Goal: Task Accomplishment & Management: Use online tool/utility

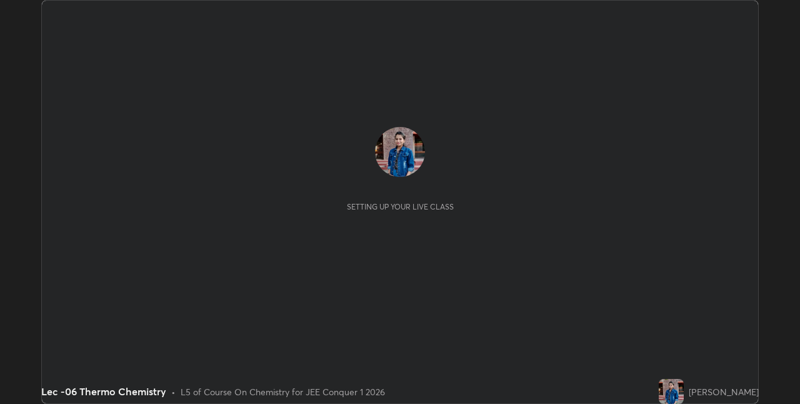
scroll to position [404, 799]
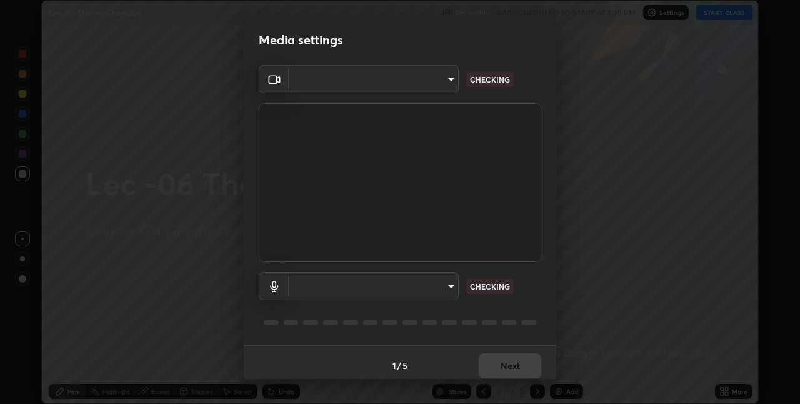
type input "e3e6fd13ef799cde5c9b7fe6f458d6ed022969fe6ce261ce3c0e119950d75ad9"
type input "default"
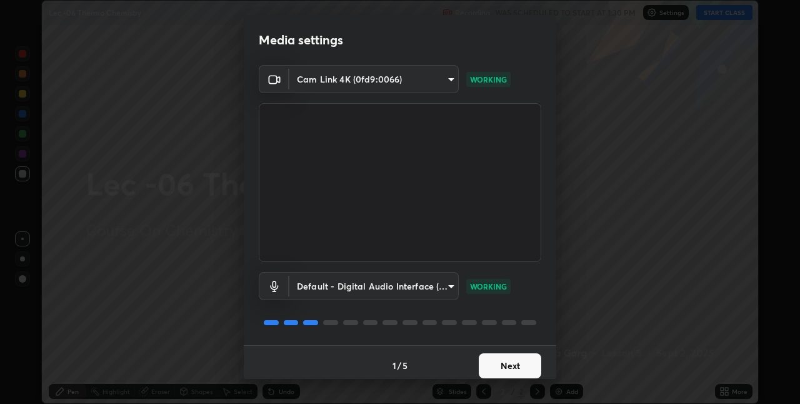
scroll to position [6, 0]
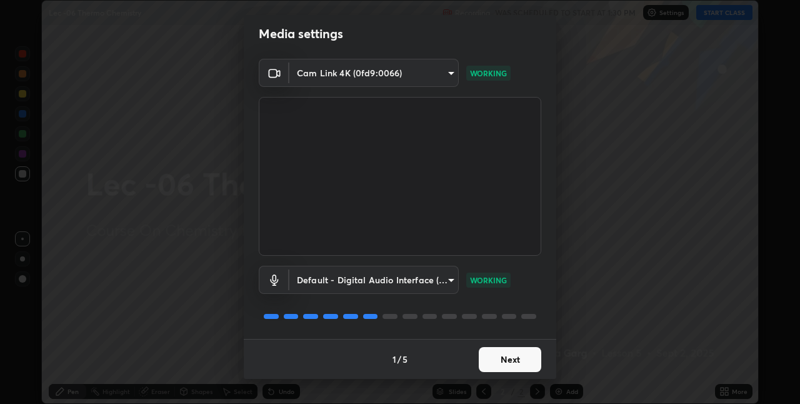
click at [498, 358] on button "Next" at bounding box center [510, 359] width 62 height 25
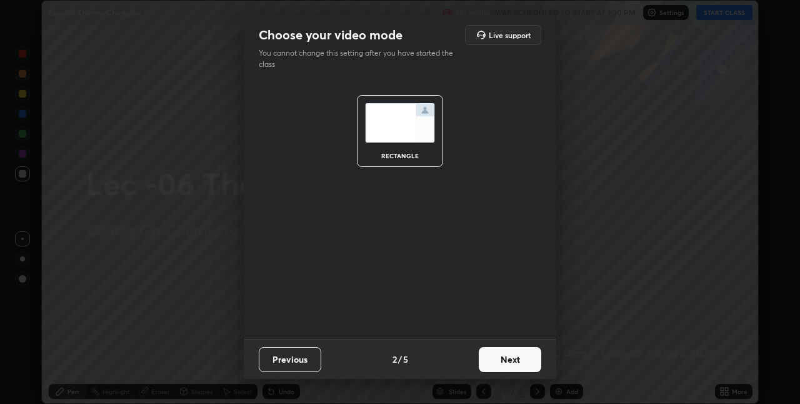
click at [518, 362] on button "Next" at bounding box center [510, 359] width 62 height 25
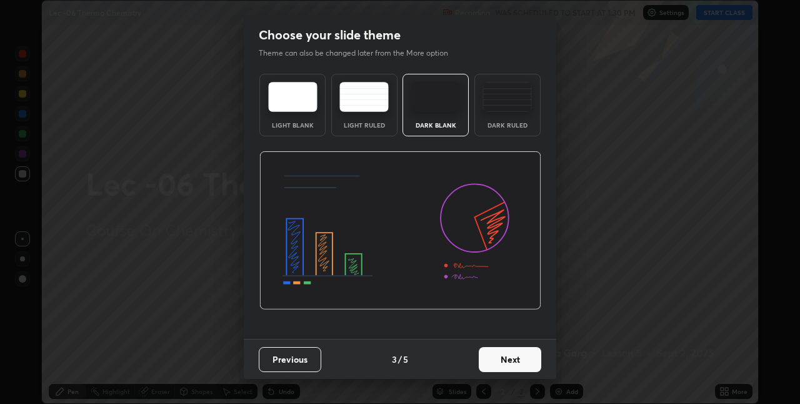
click at [497, 356] on button "Next" at bounding box center [510, 359] width 62 height 25
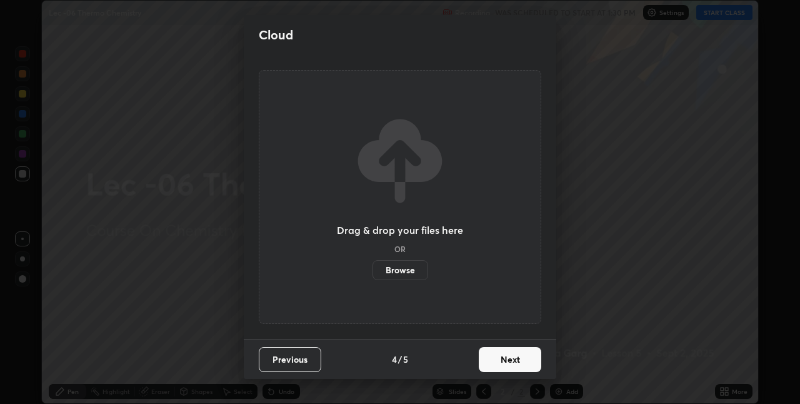
click at [501, 359] on button "Next" at bounding box center [510, 359] width 62 height 25
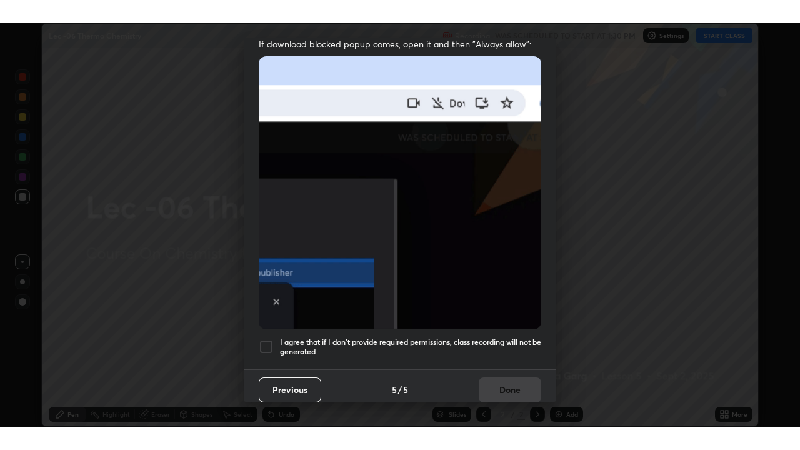
scroll to position [261, 0]
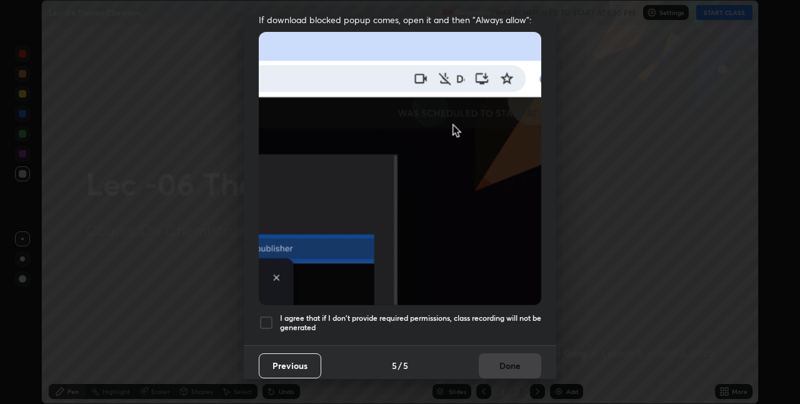
click at [272, 319] on div at bounding box center [266, 322] width 15 height 15
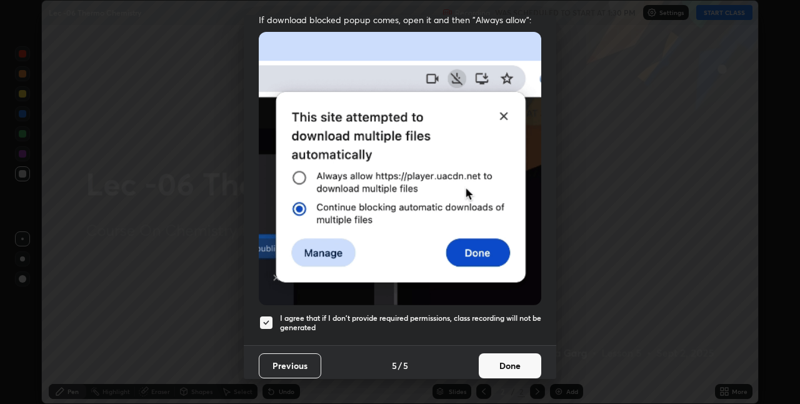
click at [498, 357] on button "Done" at bounding box center [510, 365] width 62 height 25
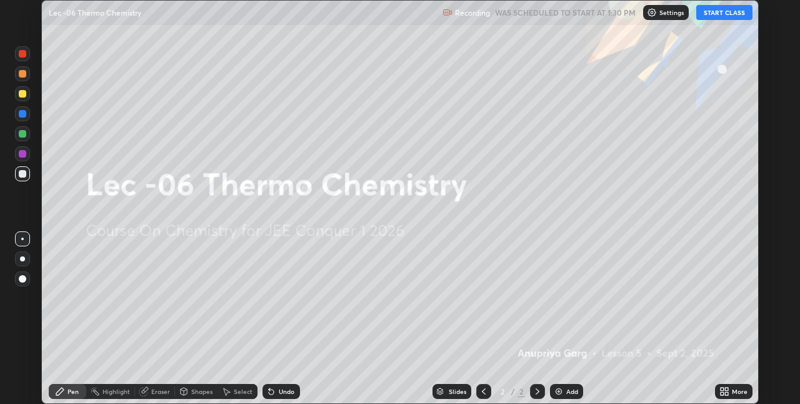
click at [720, 17] on button "START CLASS" at bounding box center [724, 12] width 56 height 15
click at [722, 394] on icon at bounding box center [721, 393] width 3 height 3
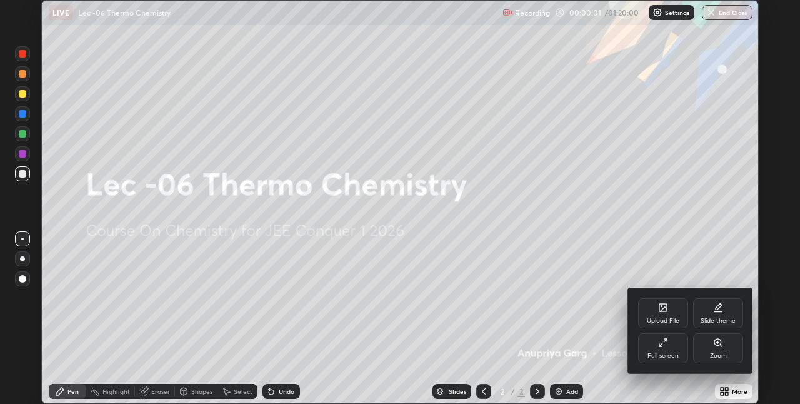
click at [662, 351] on div "Full screen" at bounding box center [663, 348] width 50 height 30
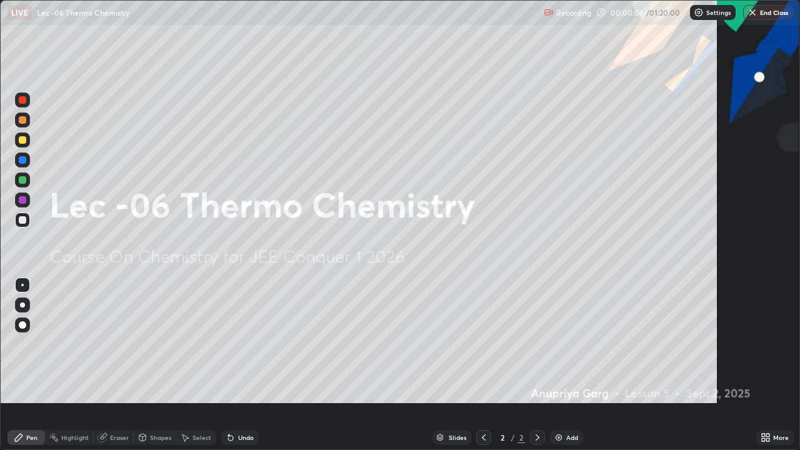
scroll to position [450, 800]
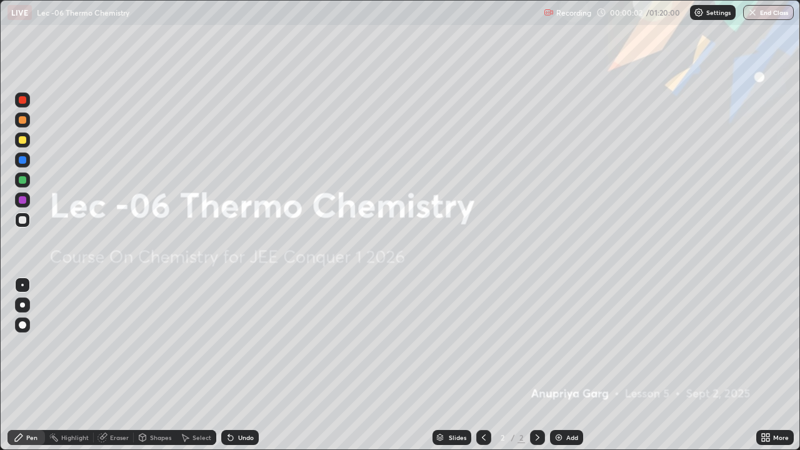
click at [568, 403] on div "Add" at bounding box center [572, 437] width 12 height 6
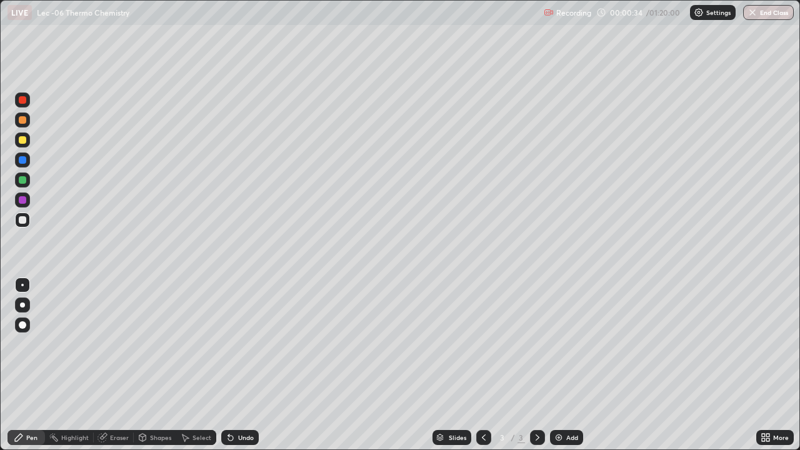
click at [108, 403] on div "Eraser" at bounding box center [114, 437] width 40 height 15
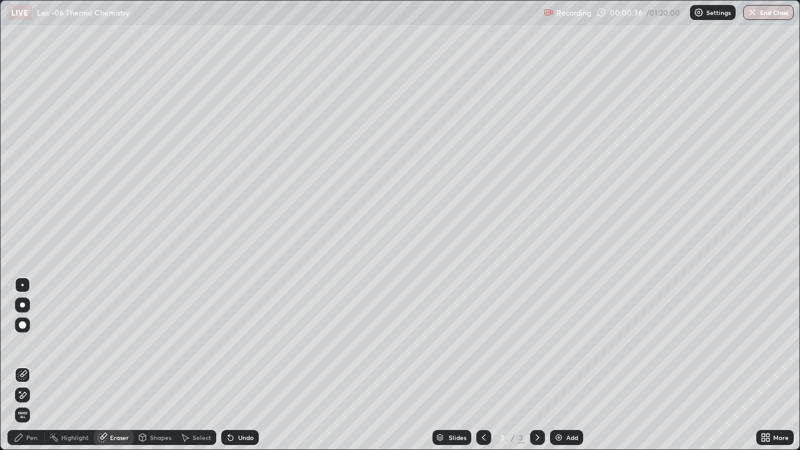
click at [31, 403] on div "Pen" at bounding box center [31, 437] width 11 height 6
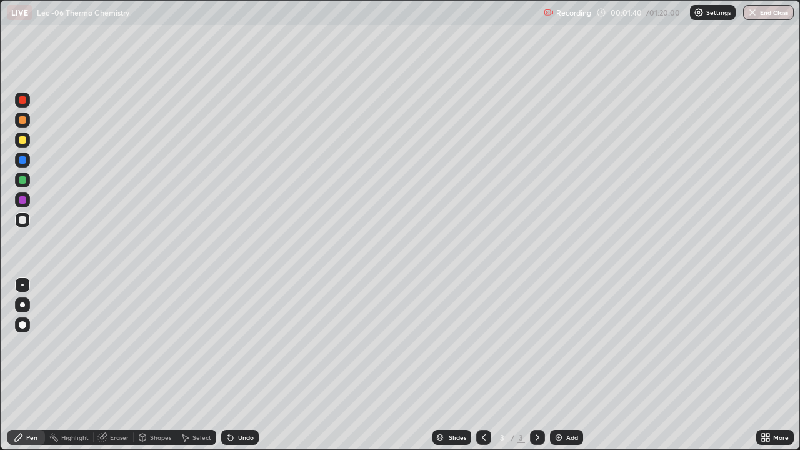
click at [22, 145] on div at bounding box center [22, 139] width 15 height 15
click at [110, 403] on div "Eraser" at bounding box center [119, 437] width 19 height 6
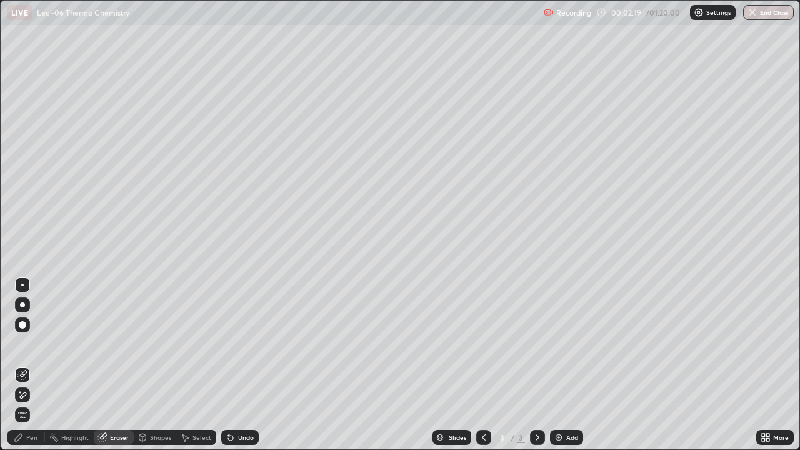
click at [34, 403] on div "Pen" at bounding box center [31, 437] width 11 height 6
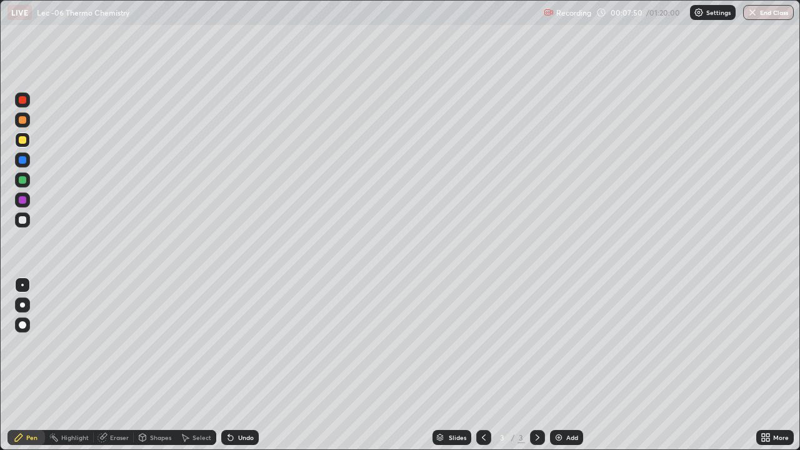
click at [558, 403] on img at bounding box center [558, 437] width 10 height 10
click at [101, 403] on icon at bounding box center [102, 438] width 8 height 8
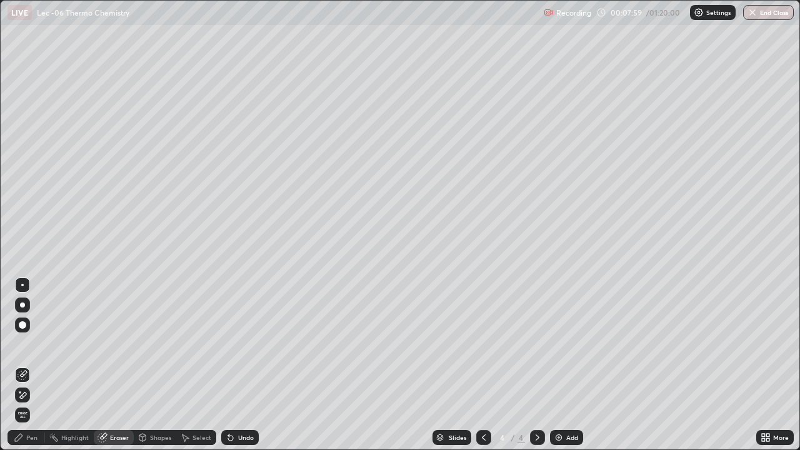
click at [32, 403] on div "Pen" at bounding box center [31, 437] width 11 height 6
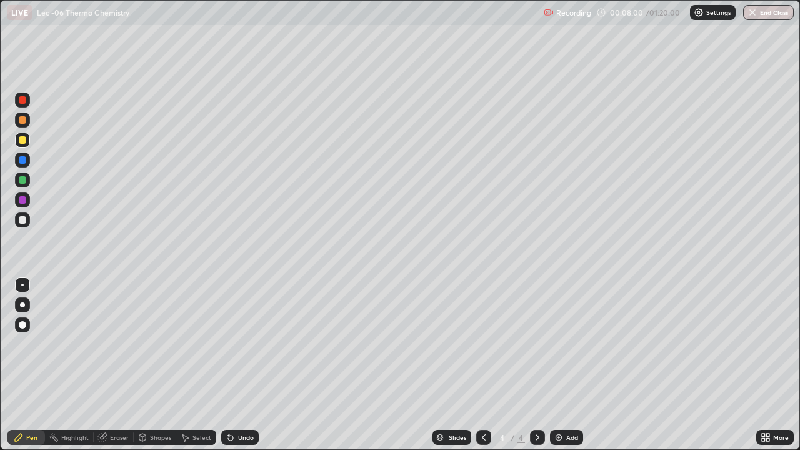
click at [117, 403] on div "Eraser" at bounding box center [119, 437] width 19 height 6
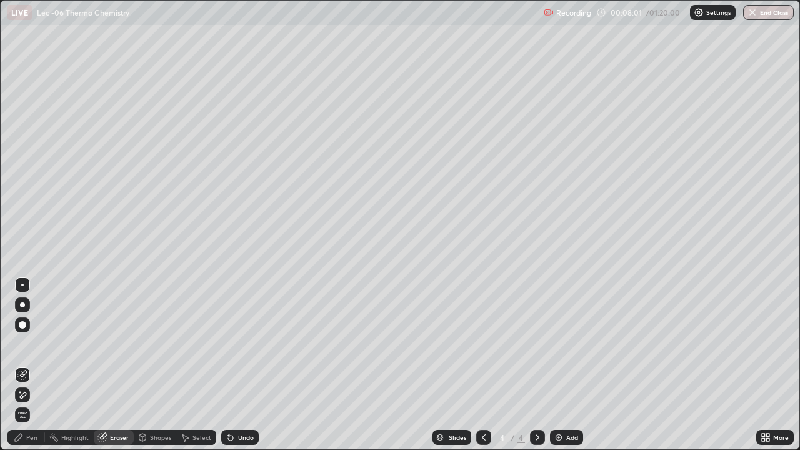
click at [27, 403] on div "Pen" at bounding box center [31, 437] width 11 height 6
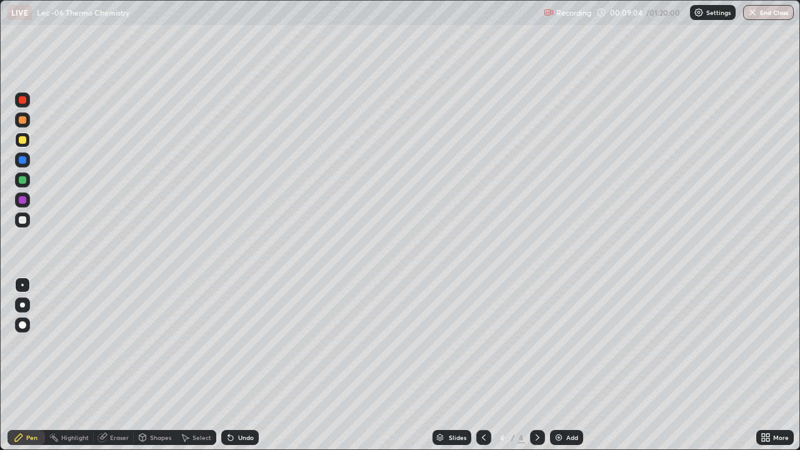
click at [28, 222] on div at bounding box center [22, 219] width 15 height 15
click at [21, 144] on div at bounding box center [22, 139] width 15 height 15
click at [27, 147] on div at bounding box center [22, 140] width 15 height 20
click at [23, 220] on div at bounding box center [22, 219] width 7 height 7
click at [120, 403] on div "Eraser" at bounding box center [119, 437] width 19 height 6
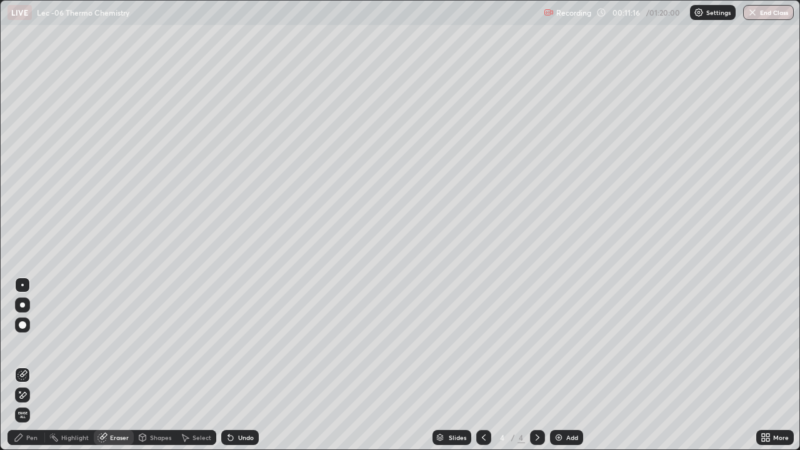
click at [32, 403] on div "Pen" at bounding box center [31, 437] width 11 height 6
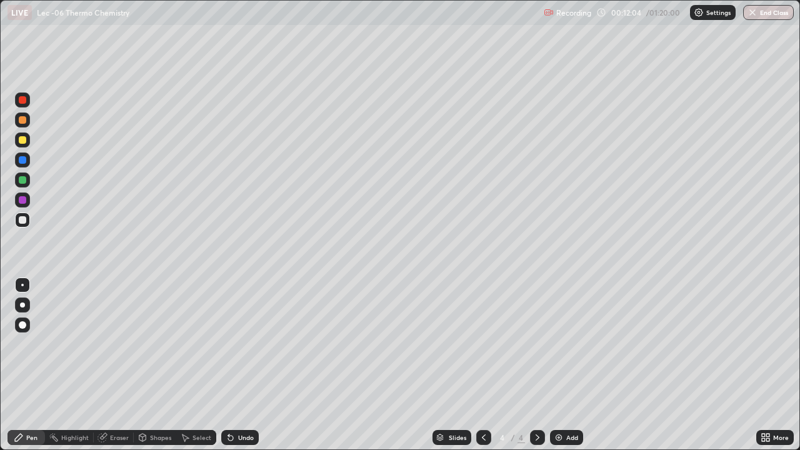
click at [25, 142] on div at bounding box center [22, 139] width 7 height 7
click at [118, 403] on div "Eraser" at bounding box center [119, 437] width 19 height 6
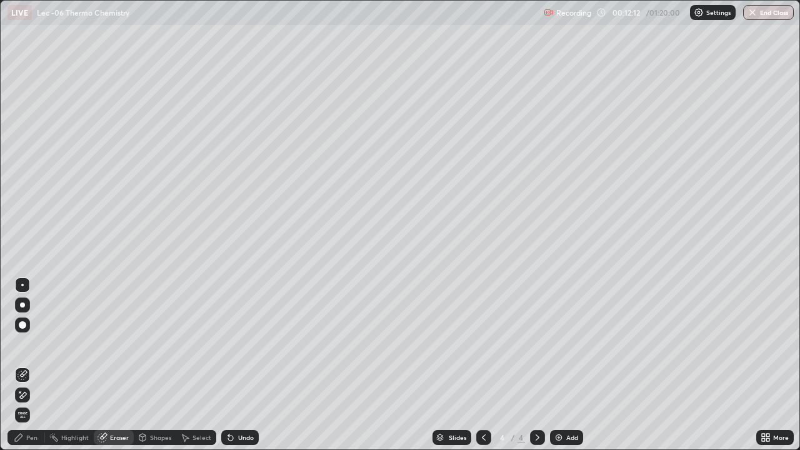
click at [29, 403] on div "Pen" at bounding box center [25, 437] width 37 height 15
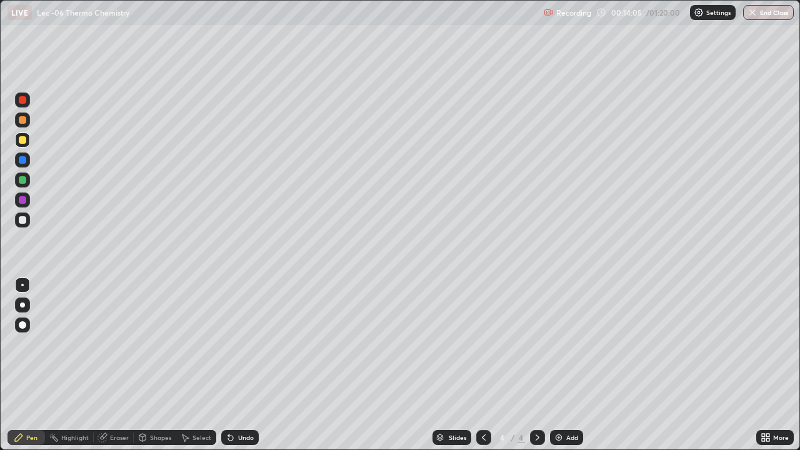
click at [562, 403] on div "Add" at bounding box center [566, 437] width 33 height 15
click at [124, 403] on div "Eraser" at bounding box center [119, 437] width 19 height 6
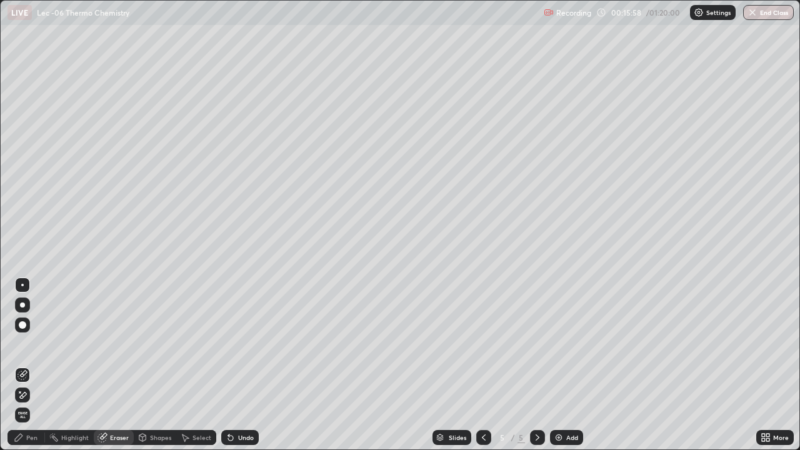
click at [36, 403] on div "Pen" at bounding box center [31, 437] width 11 height 6
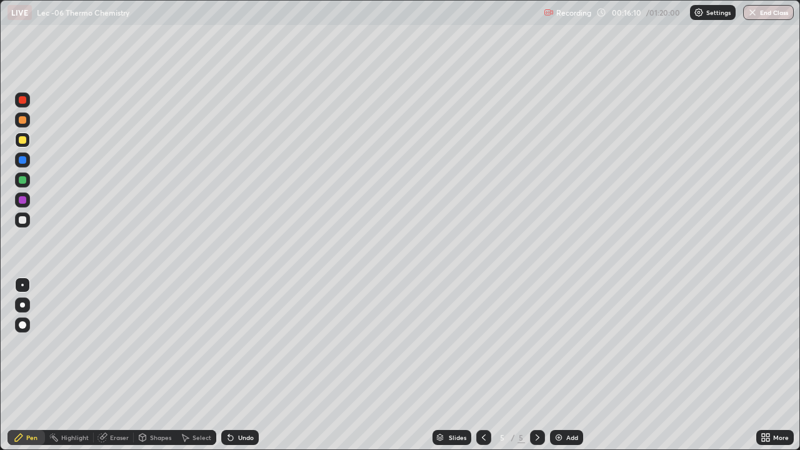
click at [26, 223] on div at bounding box center [22, 219] width 15 height 15
click at [34, 247] on div "Erase all" at bounding box center [22, 225] width 30 height 400
click at [34, 252] on div "Erase all" at bounding box center [22, 225] width 30 height 400
click at [34, 251] on div "Erase all" at bounding box center [22, 225] width 30 height 400
click at [0, 349] on div "Setting up your live class" at bounding box center [400, 225] width 800 height 450
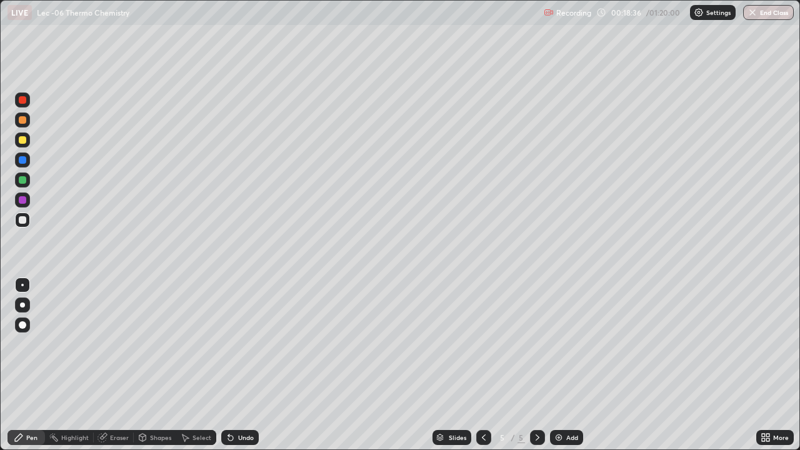
click at [114, 403] on div "Eraser" at bounding box center [119, 437] width 19 height 6
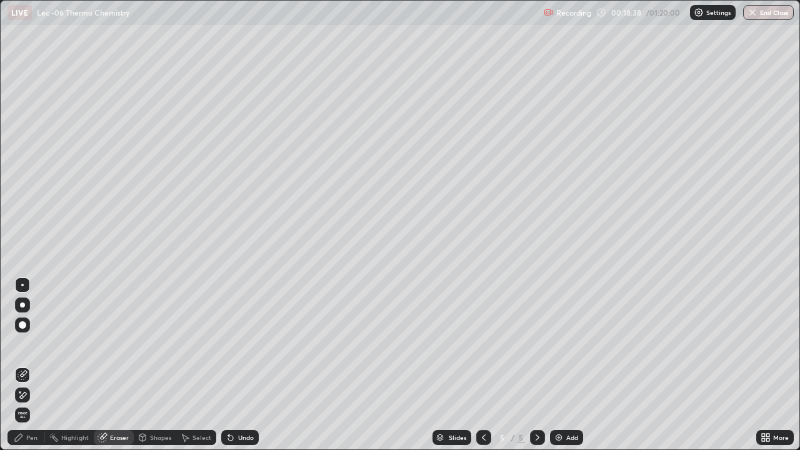
click at [33, 403] on div "Pen" at bounding box center [31, 437] width 11 height 6
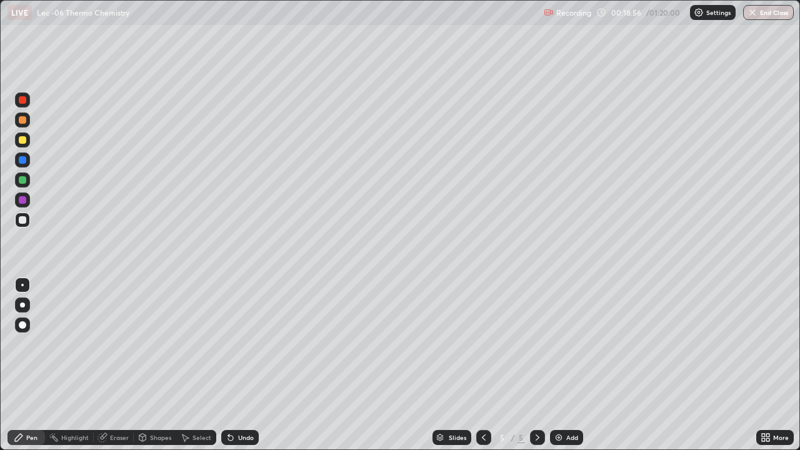
click at [114, 403] on div "Eraser" at bounding box center [119, 437] width 19 height 6
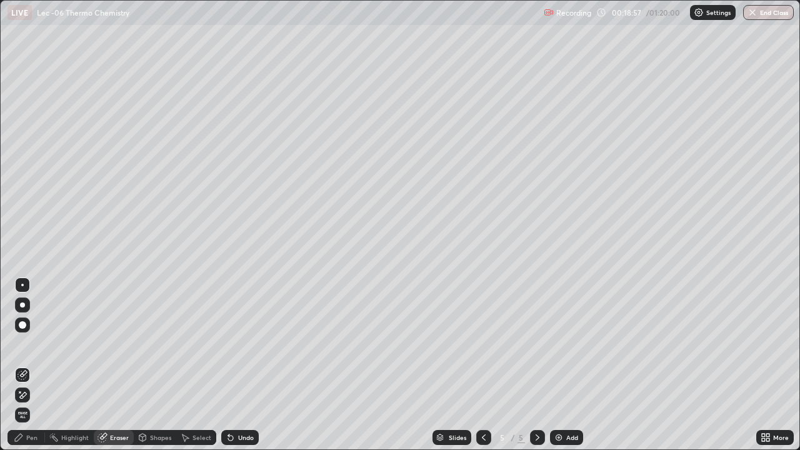
click at [31, 403] on div "Pen" at bounding box center [31, 437] width 11 height 6
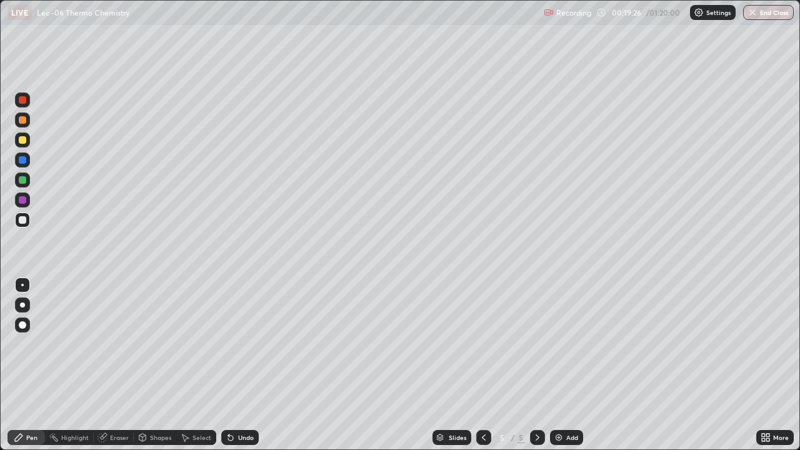
click at [123, 403] on div "Eraser" at bounding box center [119, 437] width 19 height 6
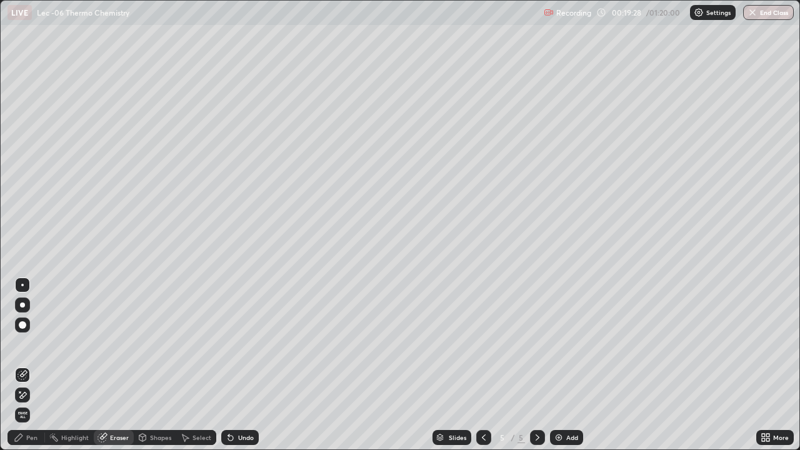
click at [36, 403] on div "Pen" at bounding box center [31, 437] width 11 height 6
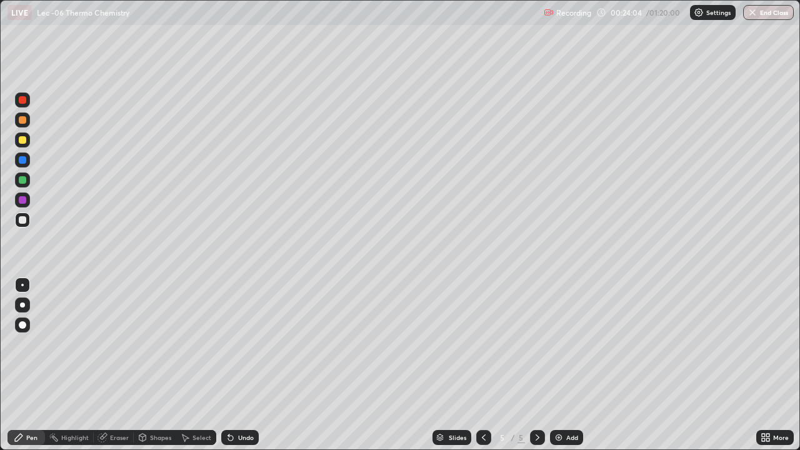
click at [567, 403] on div "Add" at bounding box center [572, 437] width 12 height 6
click at [114, 403] on div "Eraser" at bounding box center [114, 437] width 40 height 15
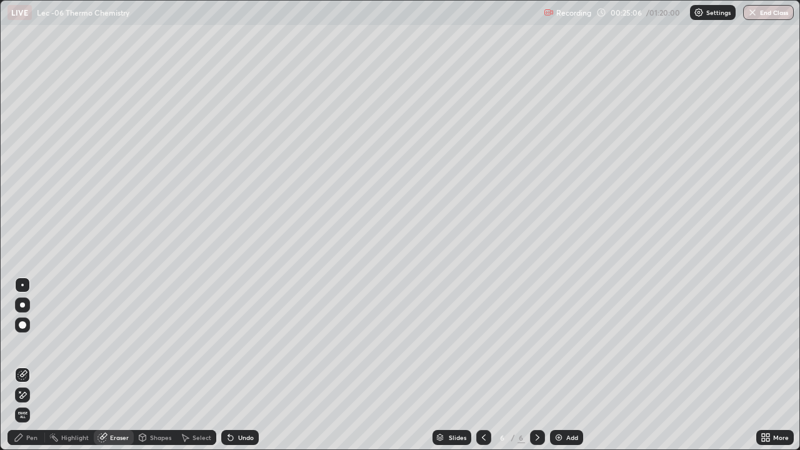
click at [31, 403] on div "Pen" at bounding box center [31, 437] width 11 height 6
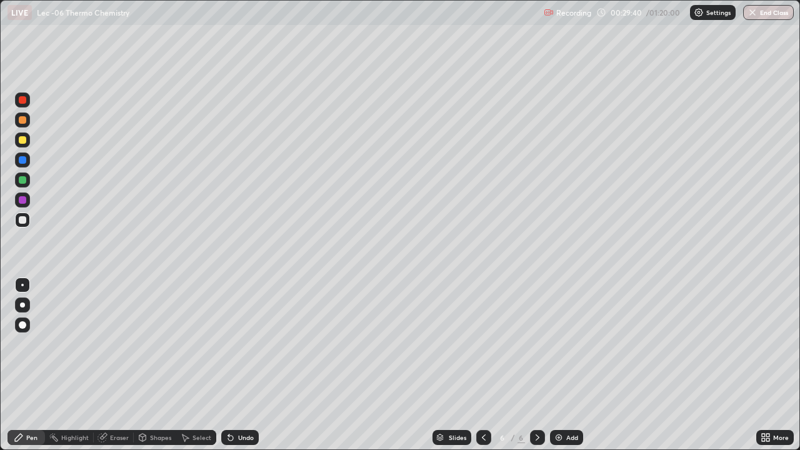
click at [558, 403] on img at bounding box center [558, 437] width 10 height 10
click at [25, 142] on div at bounding box center [22, 139] width 7 height 7
click at [26, 219] on div at bounding box center [22, 219] width 7 height 7
click at [105, 403] on icon at bounding box center [102, 438] width 8 height 8
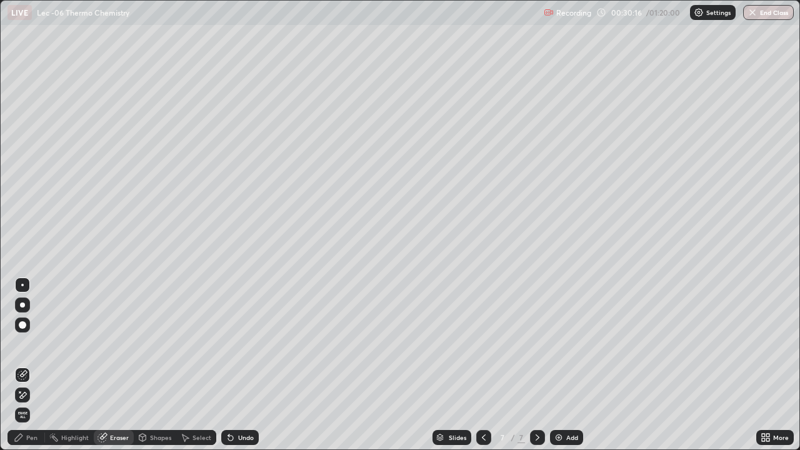
click at [26, 403] on div "Pen" at bounding box center [31, 437] width 11 height 6
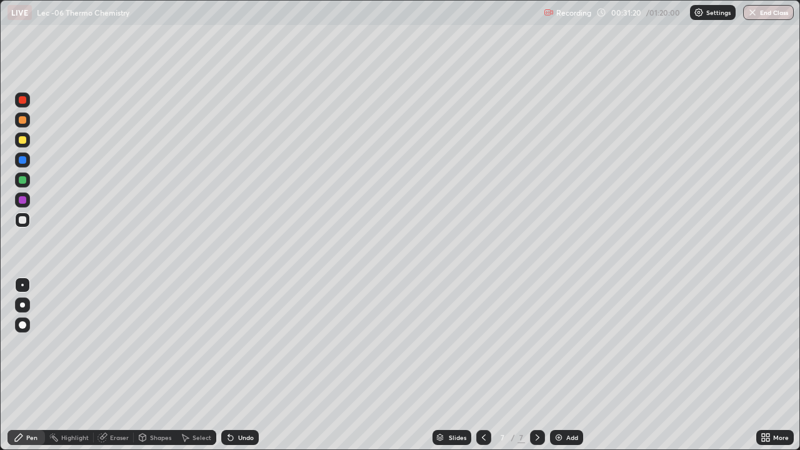
click at [117, 403] on div "Eraser" at bounding box center [119, 437] width 19 height 6
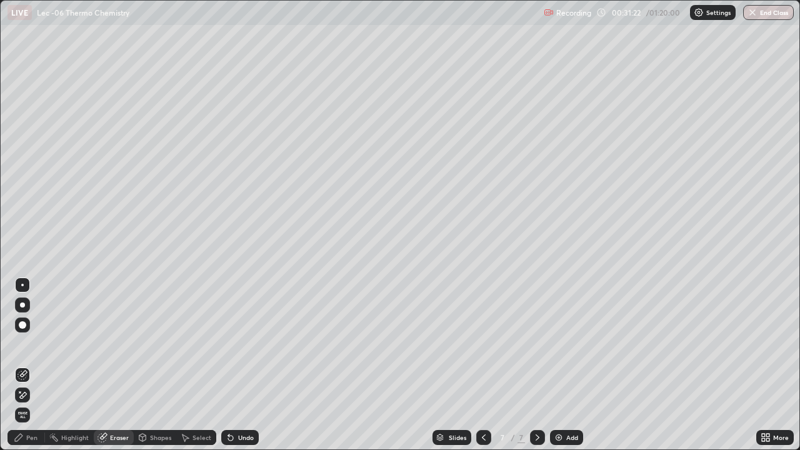
click at [36, 403] on div "Pen" at bounding box center [31, 437] width 11 height 6
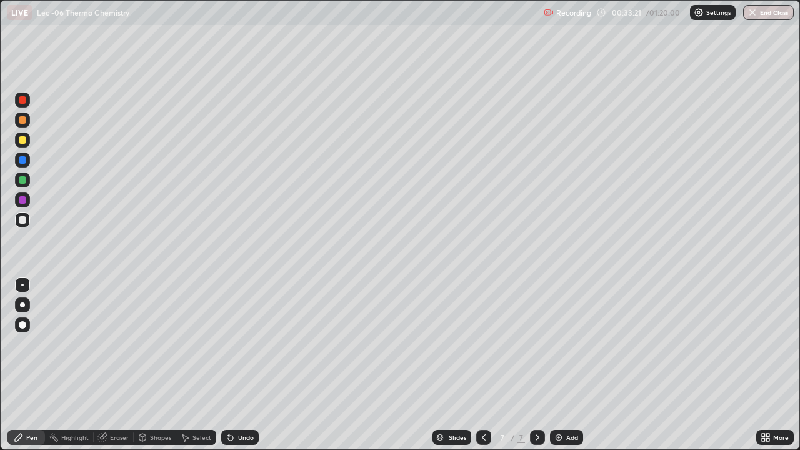
click at [122, 403] on div "Eraser" at bounding box center [114, 437] width 40 height 15
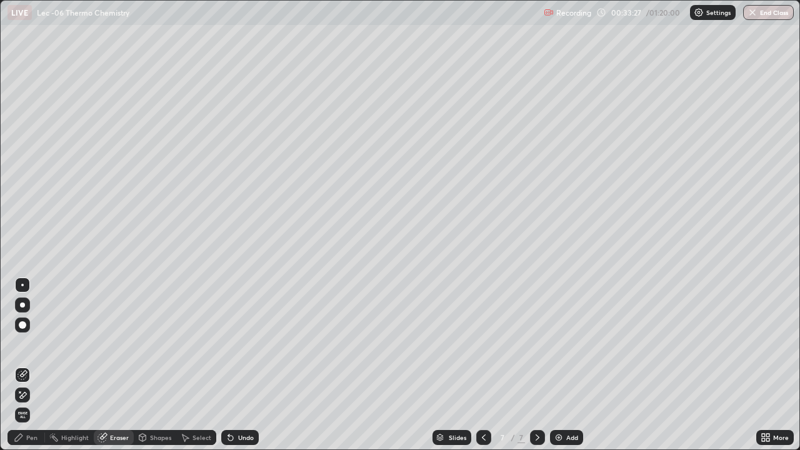
click at [39, 403] on div "Pen" at bounding box center [25, 437] width 37 height 15
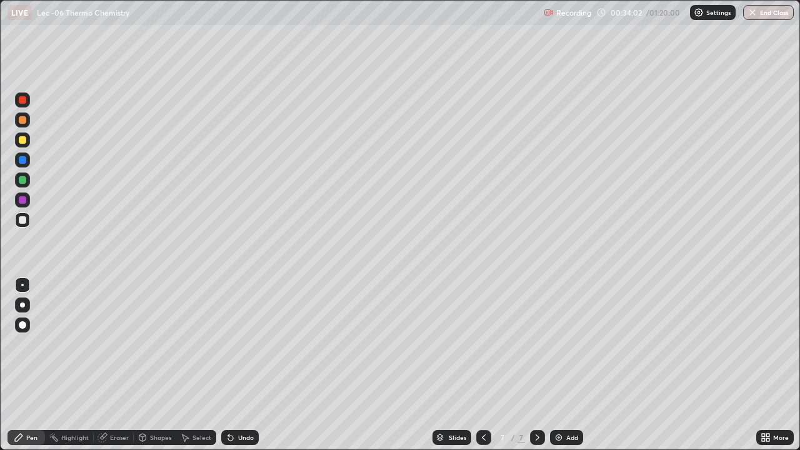
click at [566, 403] on div "Add" at bounding box center [572, 437] width 12 height 6
click at [482, 403] on icon at bounding box center [484, 437] width 10 height 10
click at [118, 403] on div "Eraser" at bounding box center [119, 437] width 19 height 6
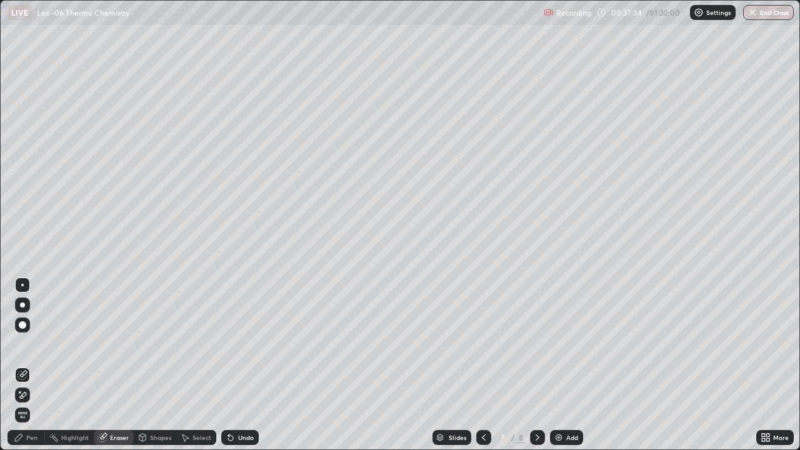
click at [34, 403] on div "Pen" at bounding box center [31, 437] width 11 height 6
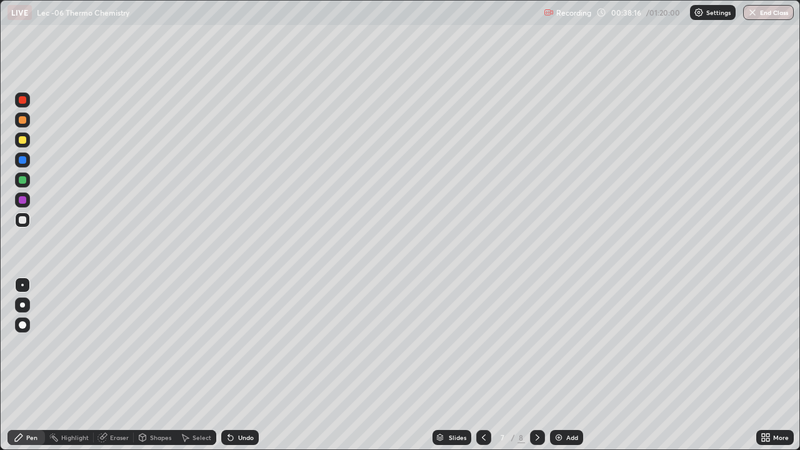
click at [113, 403] on div "Eraser" at bounding box center [119, 437] width 19 height 6
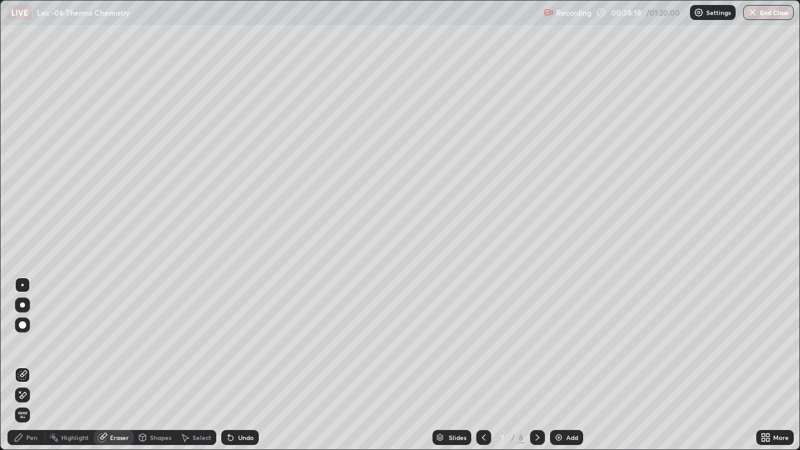
click at [32, 403] on div "Pen" at bounding box center [31, 437] width 11 height 6
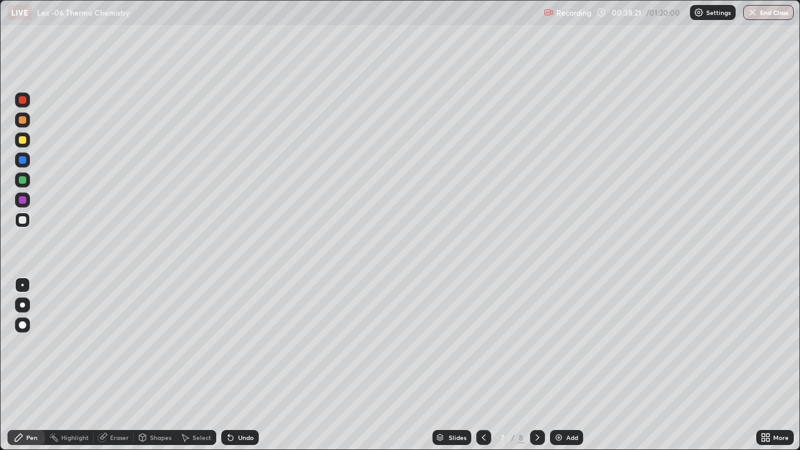
click at [118, 403] on div "Eraser" at bounding box center [114, 437] width 40 height 15
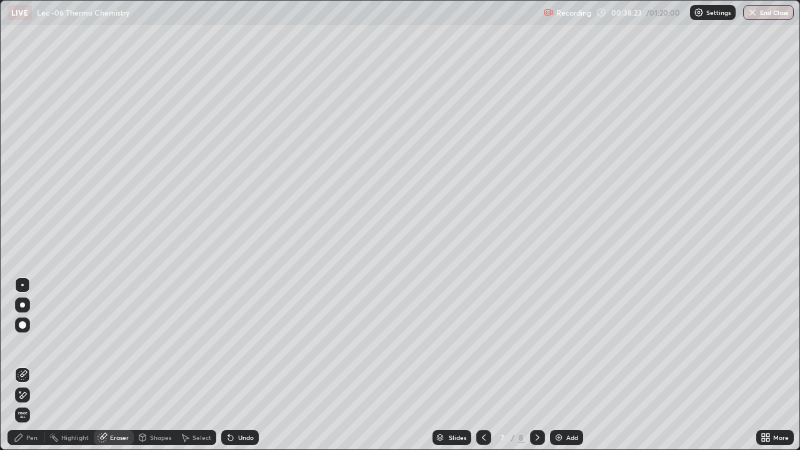
click at [34, 403] on div "Pen" at bounding box center [31, 437] width 11 height 6
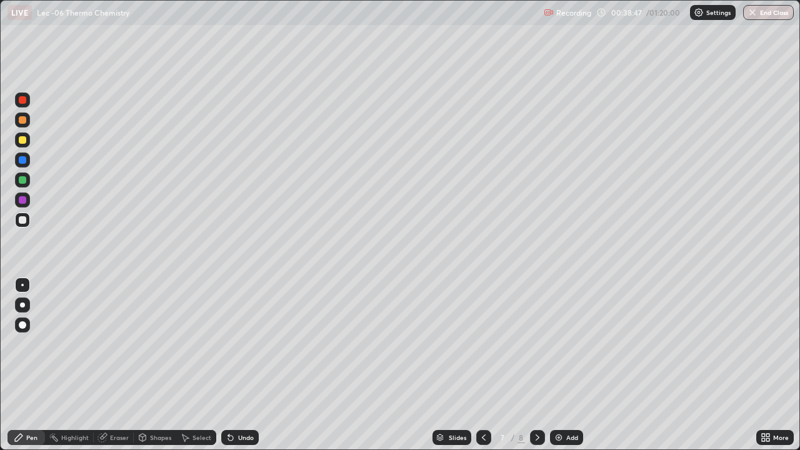
click at [562, 403] on div "Add" at bounding box center [566, 437] width 33 height 15
click at [483, 403] on icon at bounding box center [484, 437] width 10 height 10
click at [124, 403] on div "Eraser" at bounding box center [119, 437] width 19 height 6
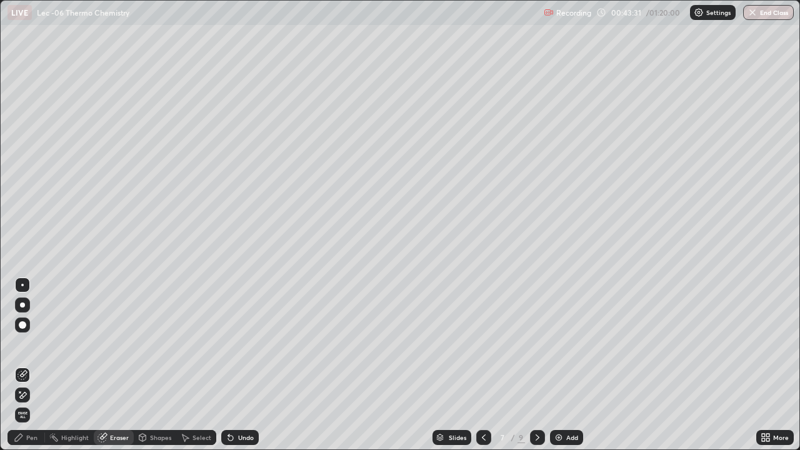
click at [33, 403] on div "Pen" at bounding box center [31, 437] width 11 height 6
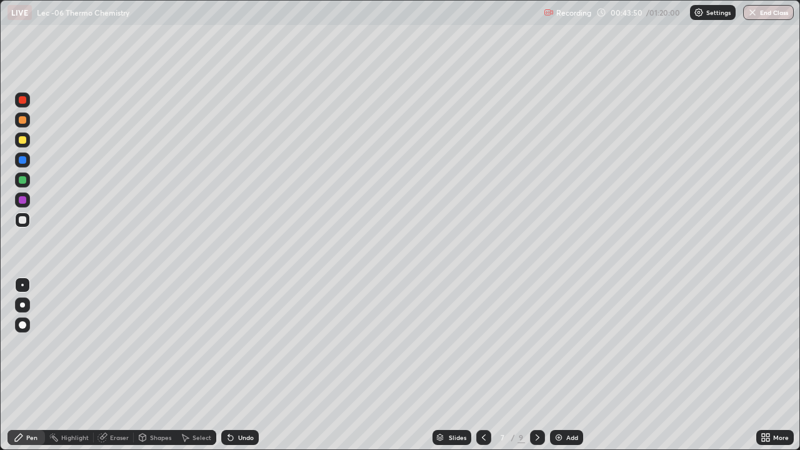
click at [536, 403] on icon at bounding box center [537, 437] width 10 height 10
click at [485, 403] on icon at bounding box center [484, 437] width 10 height 10
click at [482, 403] on icon at bounding box center [484, 437] width 10 height 10
click at [535, 403] on icon at bounding box center [537, 437] width 10 height 10
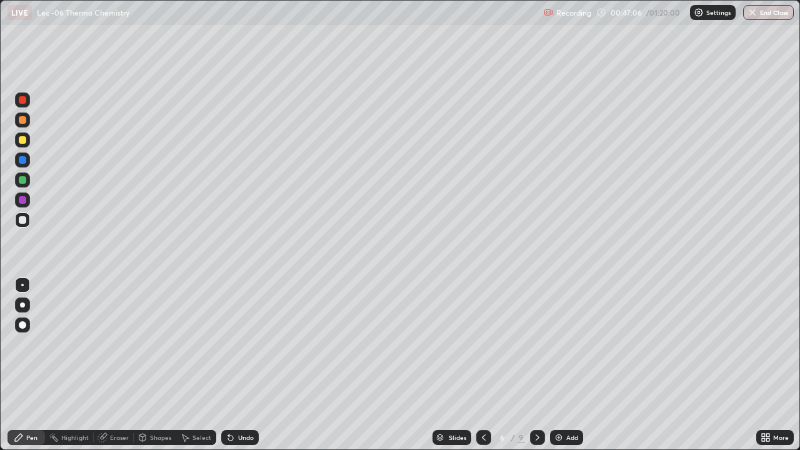
click at [535, 403] on icon at bounding box center [537, 437] width 10 height 10
click at [568, 403] on div "Add" at bounding box center [572, 437] width 12 height 6
click at [110, 403] on div "Eraser" at bounding box center [119, 437] width 19 height 6
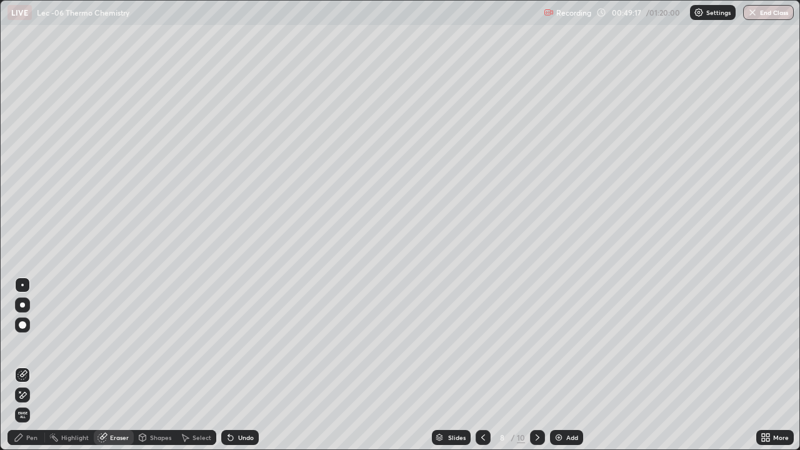
click at [29, 403] on div "Pen" at bounding box center [31, 437] width 11 height 6
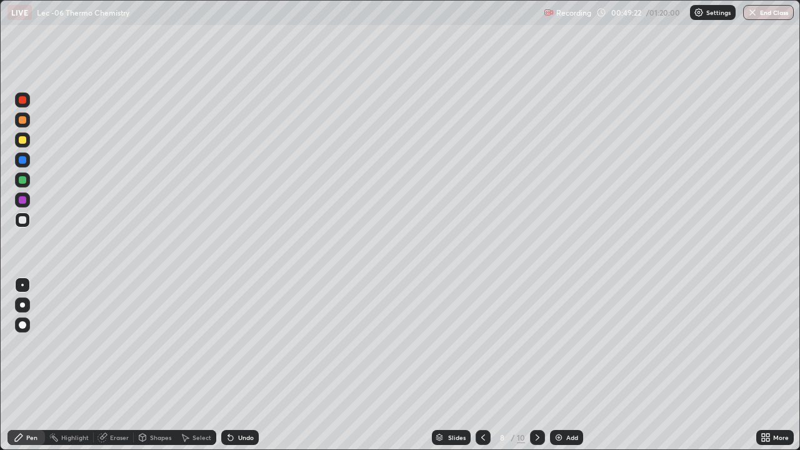
click at [107, 403] on div "Eraser" at bounding box center [114, 437] width 40 height 15
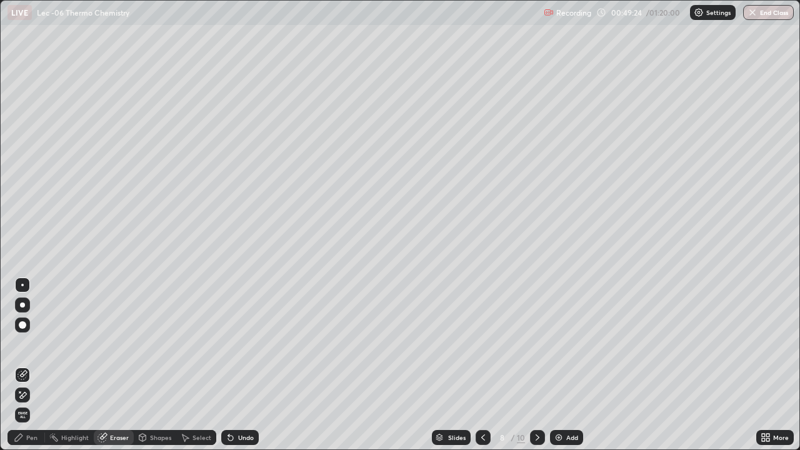
click at [23, 403] on icon at bounding box center [19, 437] width 10 height 10
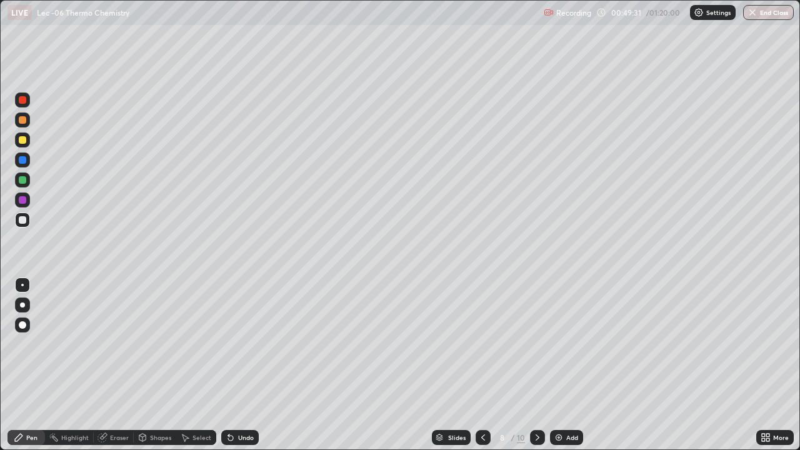
click at [116, 403] on div "Eraser" at bounding box center [119, 437] width 19 height 6
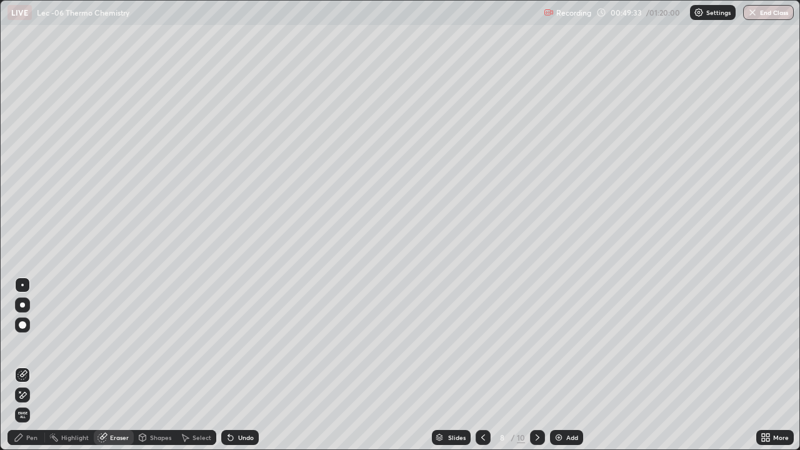
click at [22, 403] on icon at bounding box center [18, 437] width 7 height 7
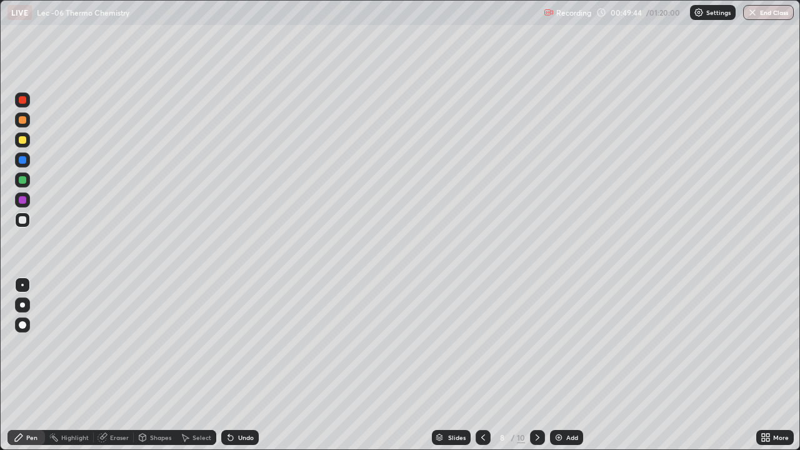
click at [114, 403] on div "Eraser" at bounding box center [119, 437] width 19 height 6
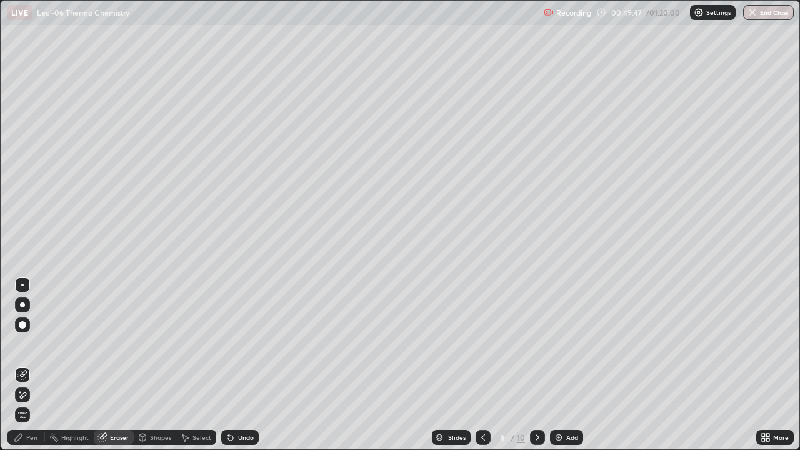
click at [32, 403] on div "Pen" at bounding box center [31, 437] width 11 height 6
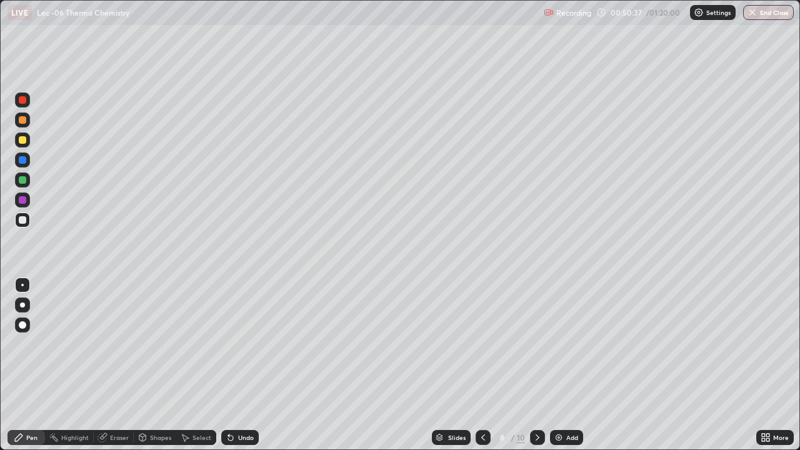
click at [107, 403] on div "Eraser" at bounding box center [114, 437] width 40 height 15
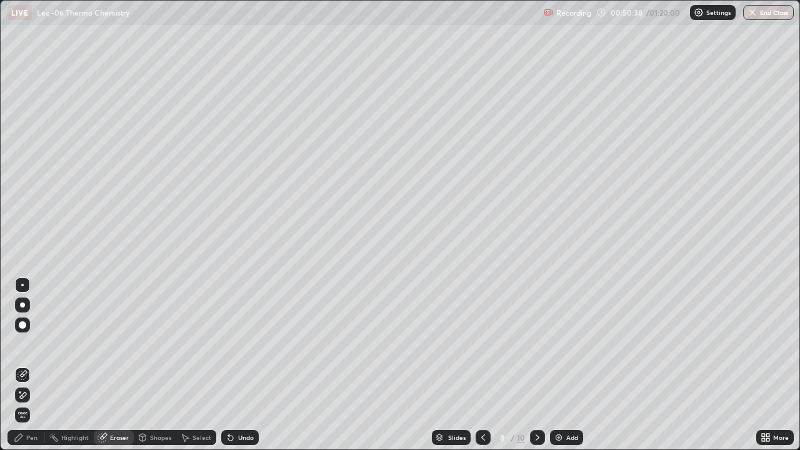
click at [26, 403] on div "Pen" at bounding box center [31, 437] width 11 height 6
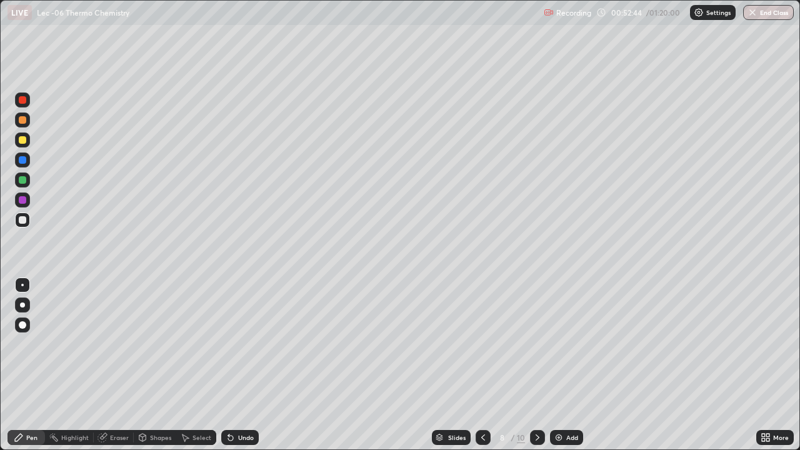
click at [536, 403] on icon at bounding box center [537, 437] width 10 height 10
click at [568, 403] on div "Add" at bounding box center [572, 437] width 12 height 6
click at [118, 403] on div "Eraser" at bounding box center [119, 437] width 19 height 6
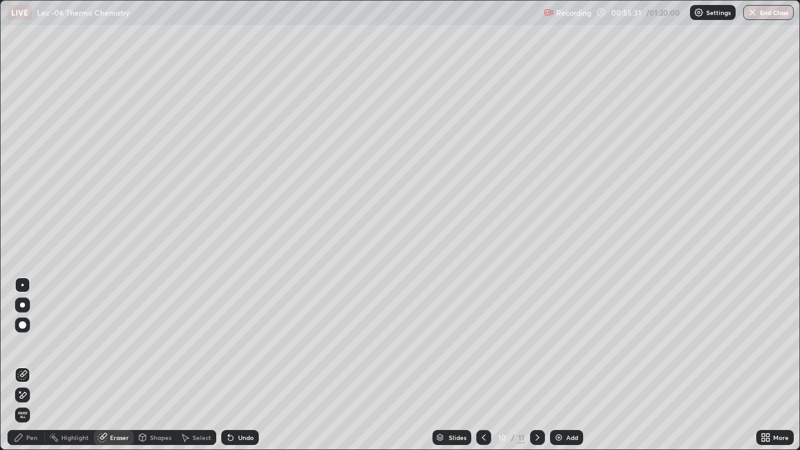
click at [32, 403] on div "Pen" at bounding box center [31, 437] width 11 height 6
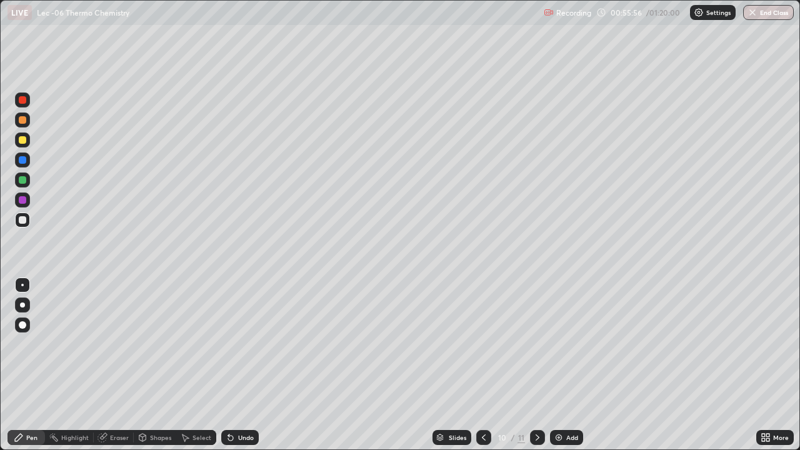
click at [112, 403] on div "Eraser" at bounding box center [119, 437] width 19 height 6
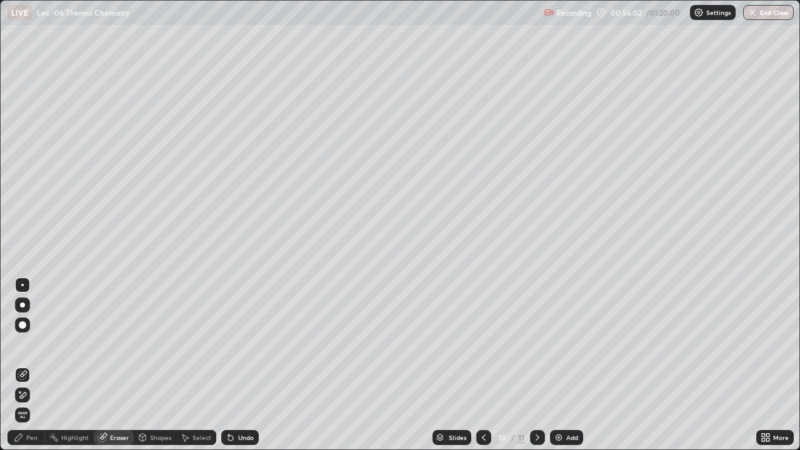
click at [27, 403] on div "Pen" at bounding box center [31, 437] width 11 height 6
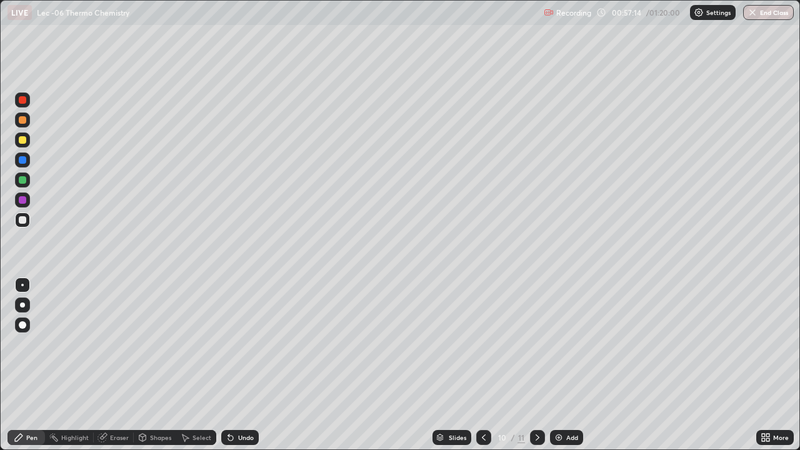
click at [114, 403] on div "Eraser" at bounding box center [119, 437] width 19 height 6
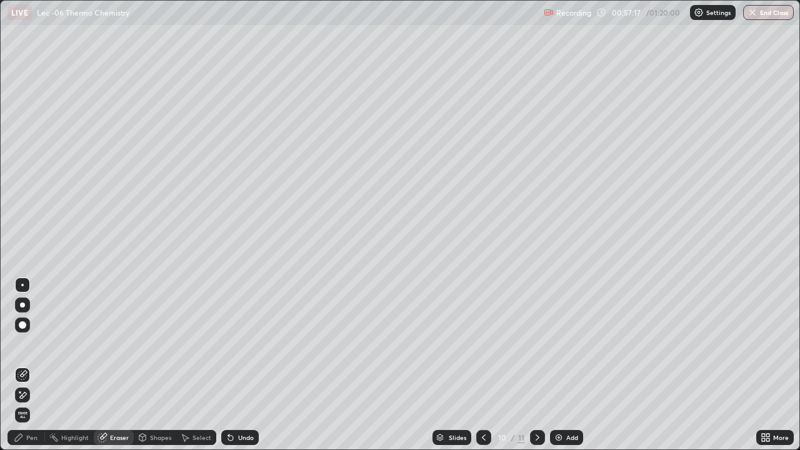
click at [30, 403] on div "Pen" at bounding box center [25, 437] width 37 height 15
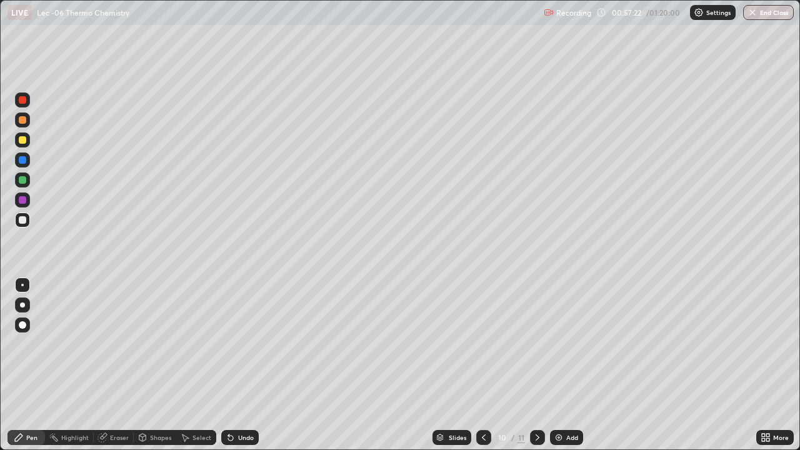
click at [114, 403] on div "Eraser" at bounding box center [119, 437] width 19 height 6
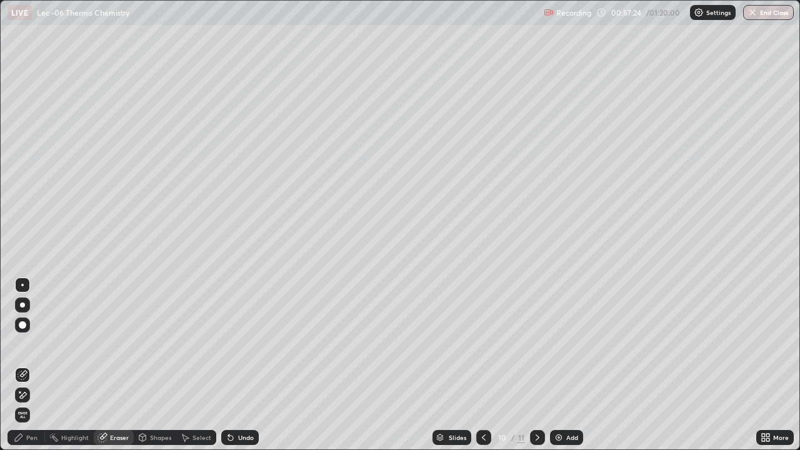
click at [35, 403] on div "Pen" at bounding box center [31, 437] width 11 height 6
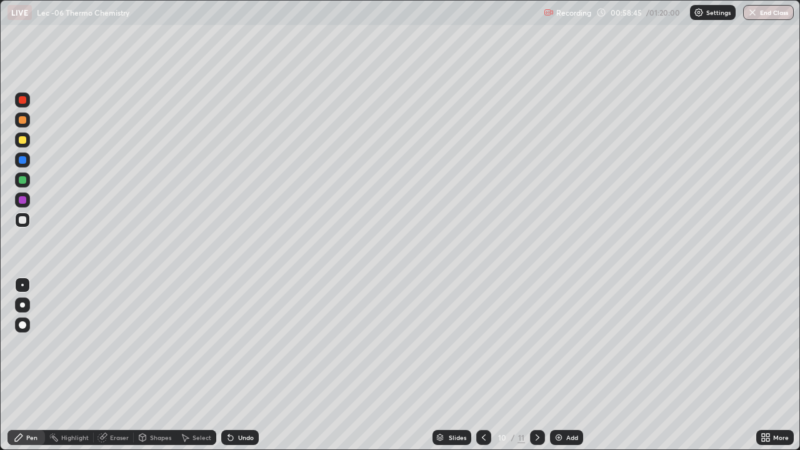
click at [490, 403] on div at bounding box center [483, 437] width 15 height 25
click at [536, 403] on icon at bounding box center [537, 437] width 4 height 6
click at [543, 403] on div at bounding box center [537, 437] width 15 height 25
click at [482, 403] on icon at bounding box center [484, 437] width 10 height 10
click at [483, 403] on icon at bounding box center [484, 437] width 10 height 10
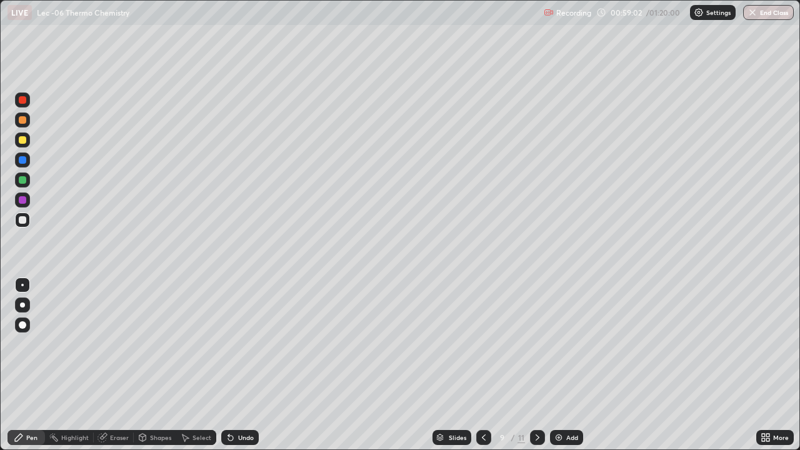
click at [482, 403] on icon at bounding box center [484, 437] width 10 height 10
click at [536, 403] on icon at bounding box center [537, 437] width 10 height 10
click at [535, 403] on icon at bounding box center [537, 437] width 4 height 6
click at [121, 403] on div "Eraser" at bounding box center [119, 437] width 19 height 6
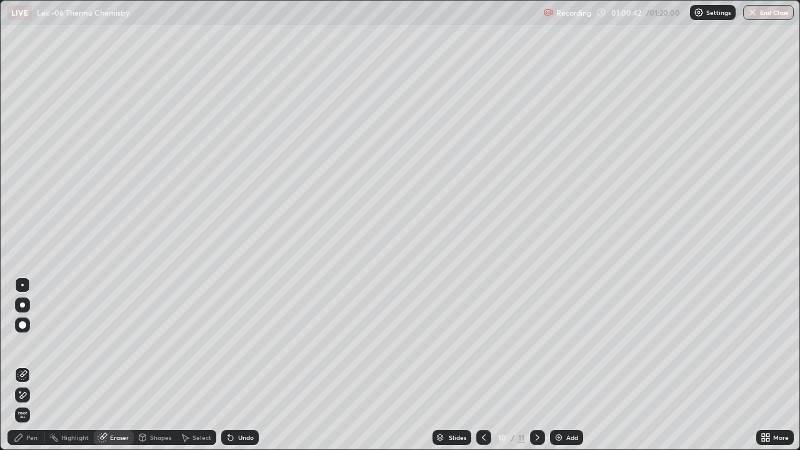
click at [35, 403] on div "Pen" at bounding box center [31, 437] width 11 height 6
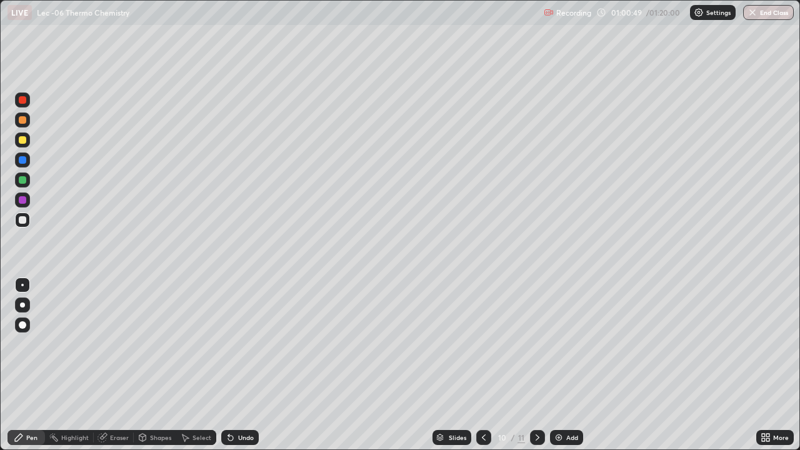
click at [119, 403] on div "Eraser" at bounding box center [119, 437] width 19 height 6
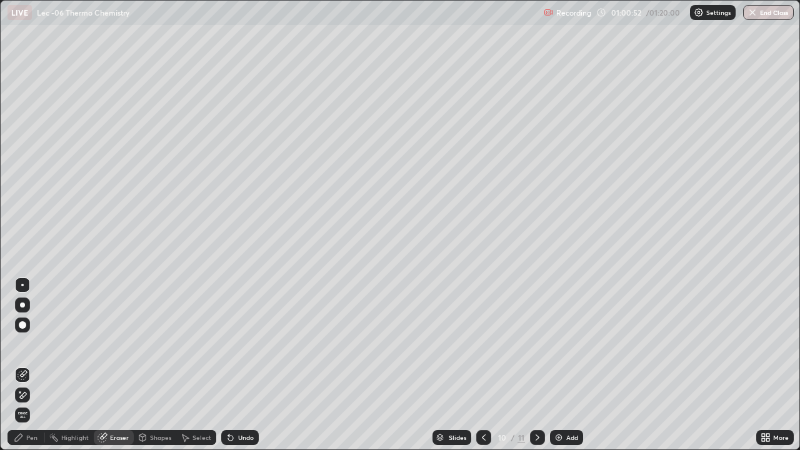
click at [39, 403] on div "Pen" at bounding box center [25, 437] width 37 height 15
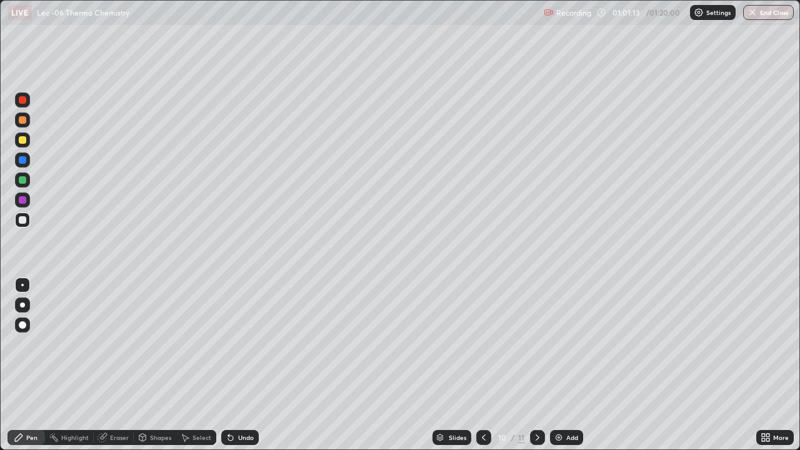
click at [115, 403] on div "Eraser" at bounding box center [119, 437] width 19 height 6
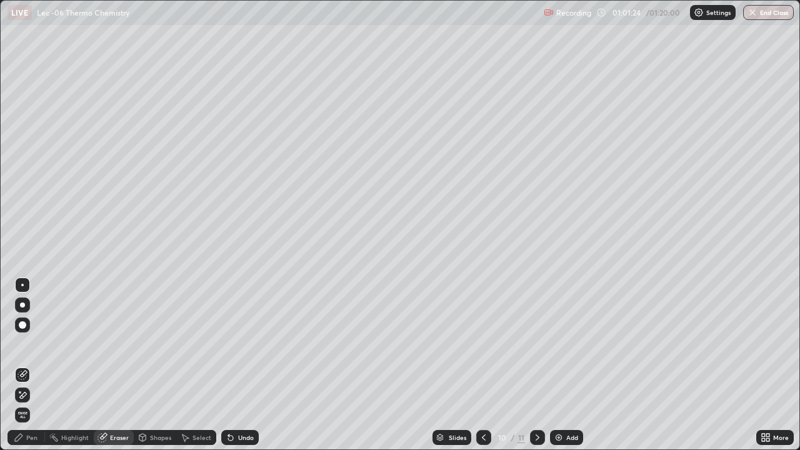
click at [36, 403] on div "Pen" at bounding box center [31, 437] width 11 height 6
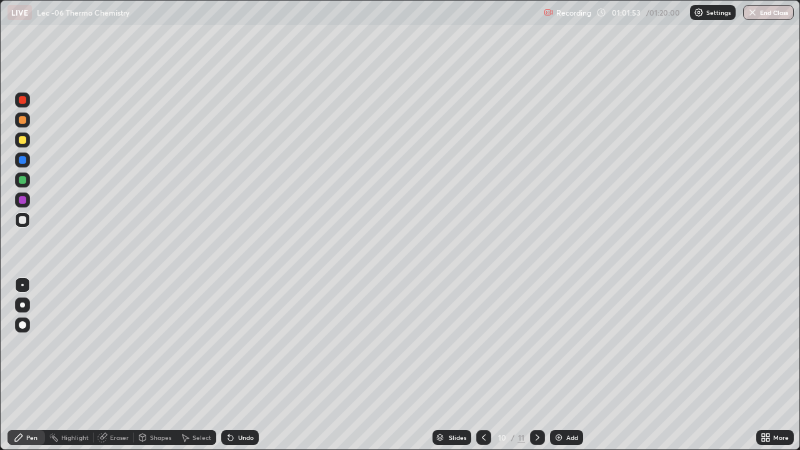
click at [117, 403] on div "Eraser" at bounding box center [119, 437] width 19 height 6
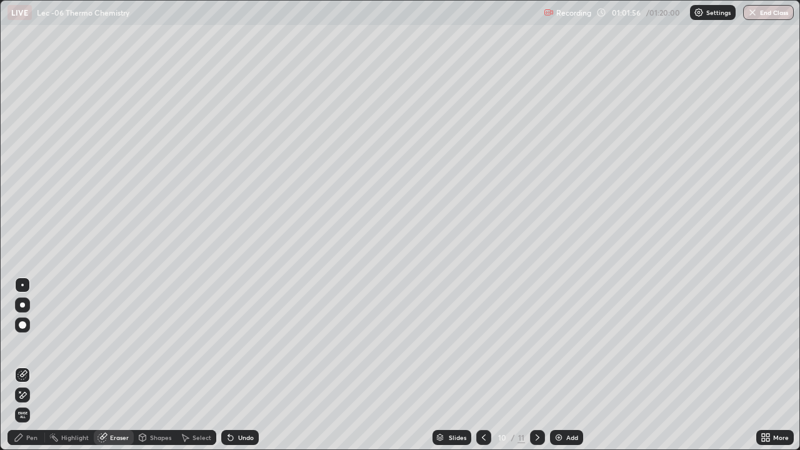
click at [32, 403] on div "Pen" at bounding box center [31, 437] width 11 height 6
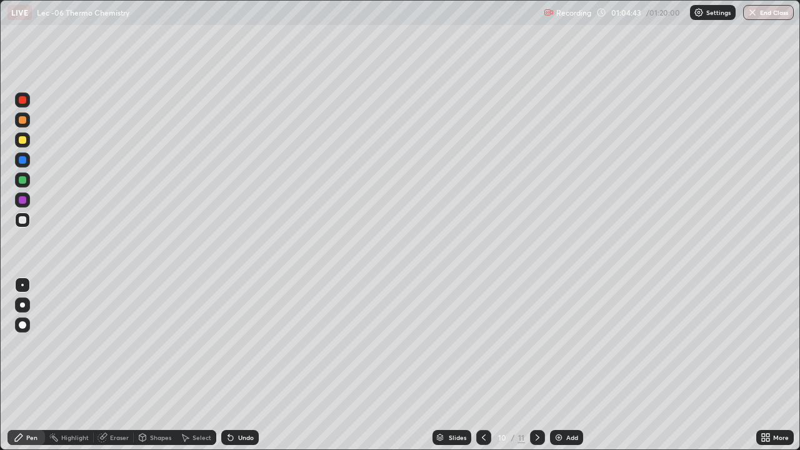
click at [483, 403] on icon at bounding box center [484, 437] width 10 height 10
click at [27, 141] on div at bounding box center [22, 139] width 15 height 15
click at [530, 403] on div at bounding box center [537, 437] width 15 height 15
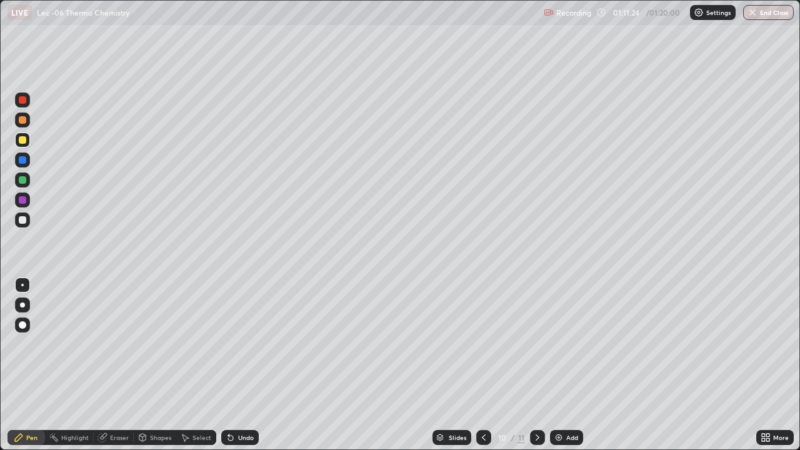
click at [756, 17] on img "button" at bounding box center [752, 12] width 10 height 10
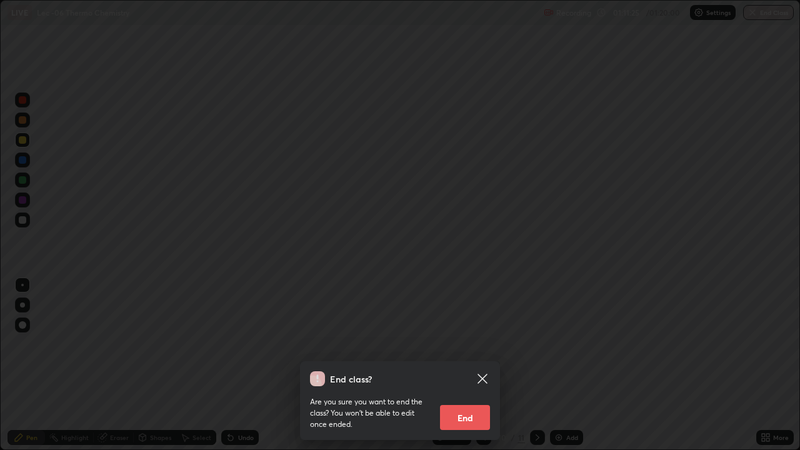
click at [470, 403] on button "End" at bounding box center [465, 417] width 50 height 25
